Goal: Entertainment & Leisure: Browse casually

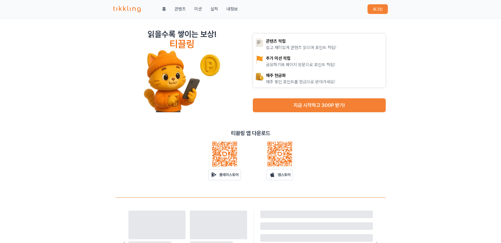
click at [377, 9] on button "로그인" at bounding box center [378, 9] width 20 height 10
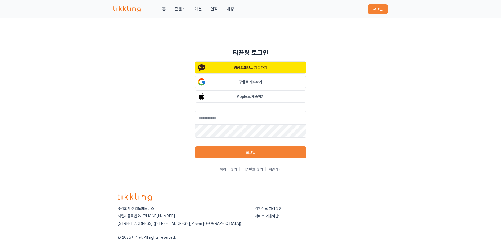
click at [246, 70] on p "카카오톡으로 계속하기" at bounding box center [250, 67] width 33 height 5
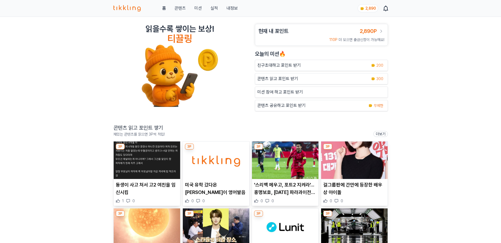
scroll to position [27, 0]
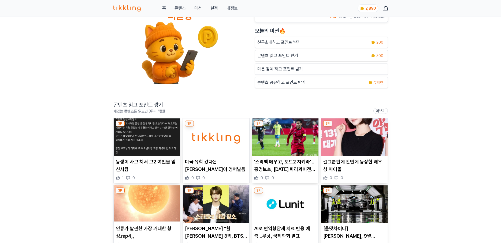
click at [262, 139] on img at bounding box center [285, 137] width 66 height 38
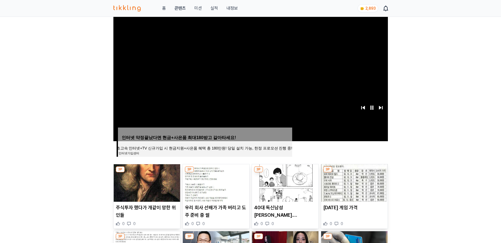
scroll to position [134, 0]
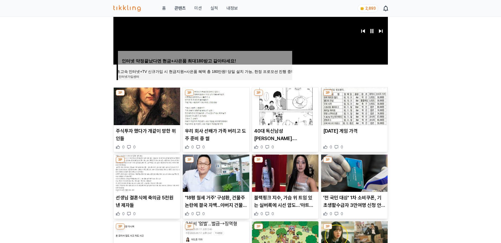
click at [264, 116] on img at bounding box center [285, 107] width 66 height 38
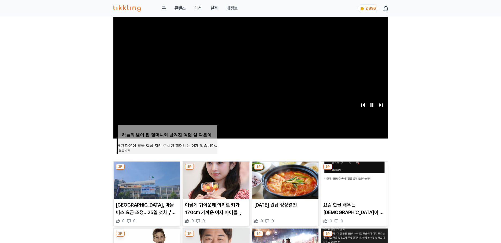
scroll to position [134, 0]
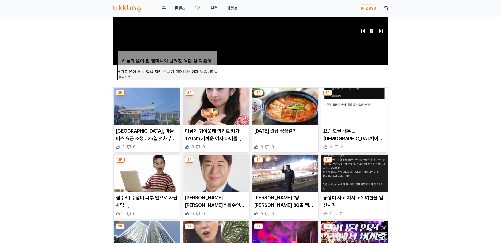
click at [207, 133] on p "이렇게 귀여운데 의외로 키가 170cm 가까운 여자 아이돌 ,," at bounding box center [216, 134] width 62 height 15
